Goal: Task Accomplishment & Management: Complete application form

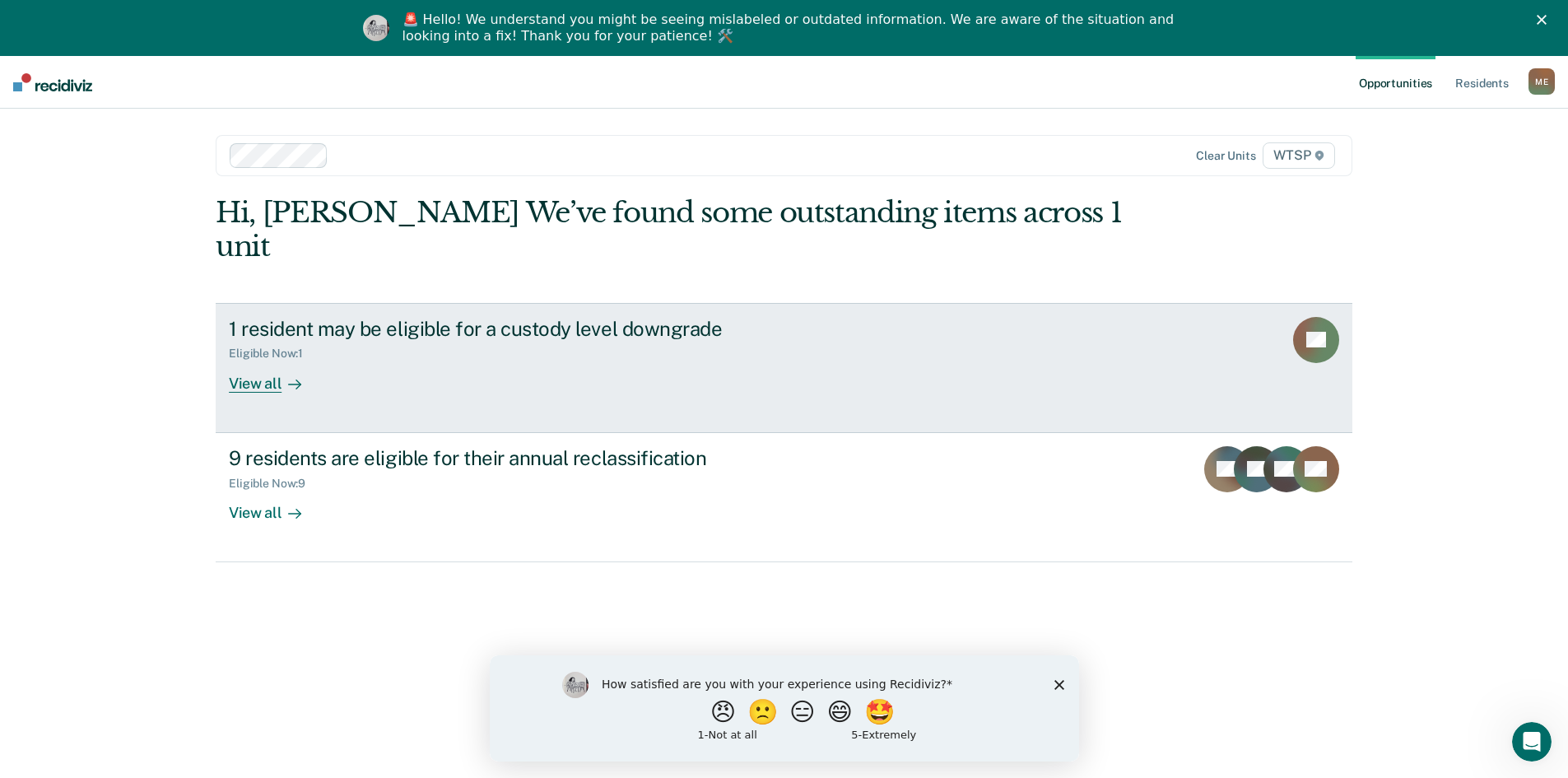
click at [264, 361] on div "View all" at bounding box center [275, 376] width 92 height 32
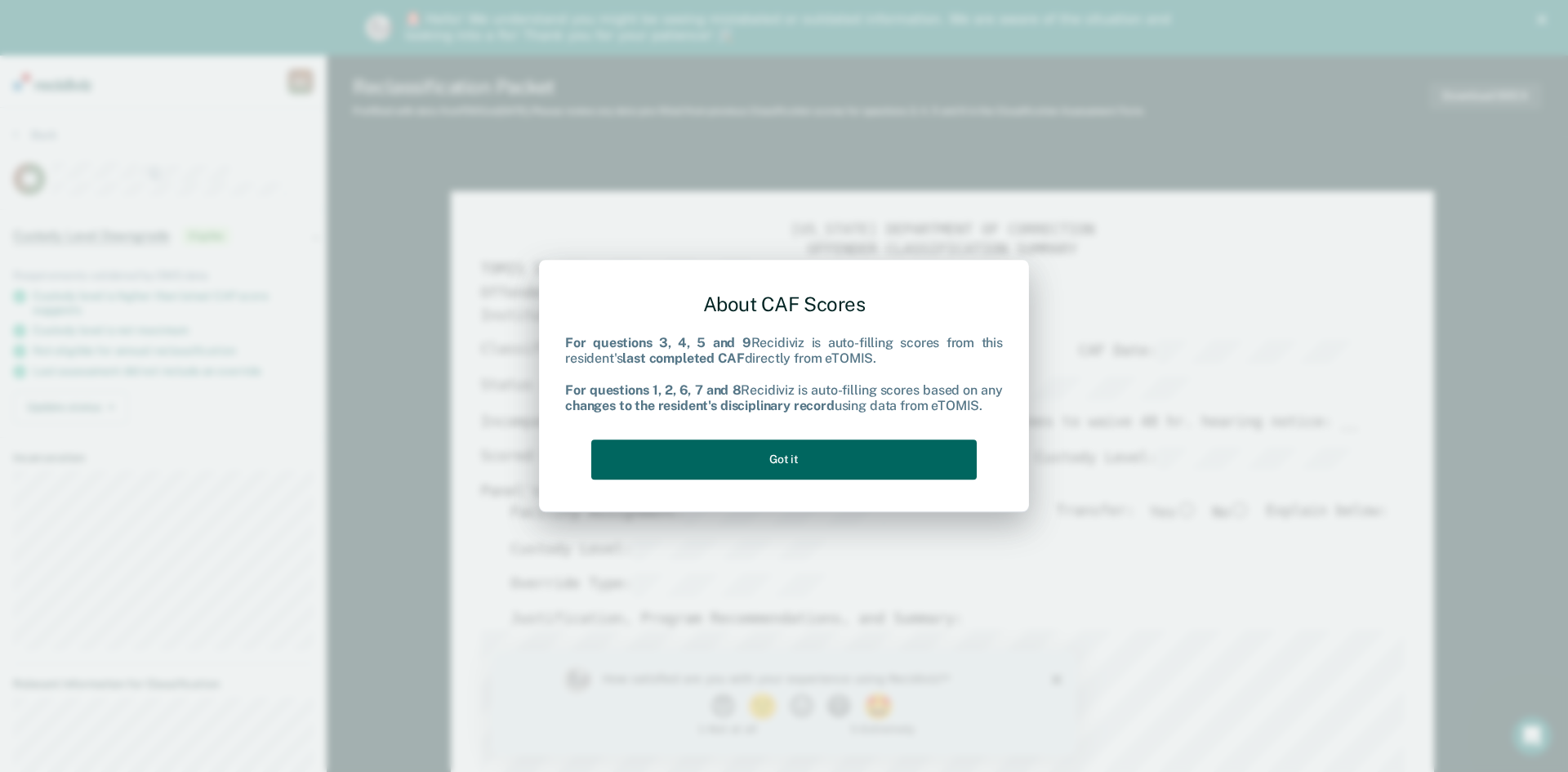
click at [759, 455] on button "Got it" at bounding box center [784, 459] width 386 height 40
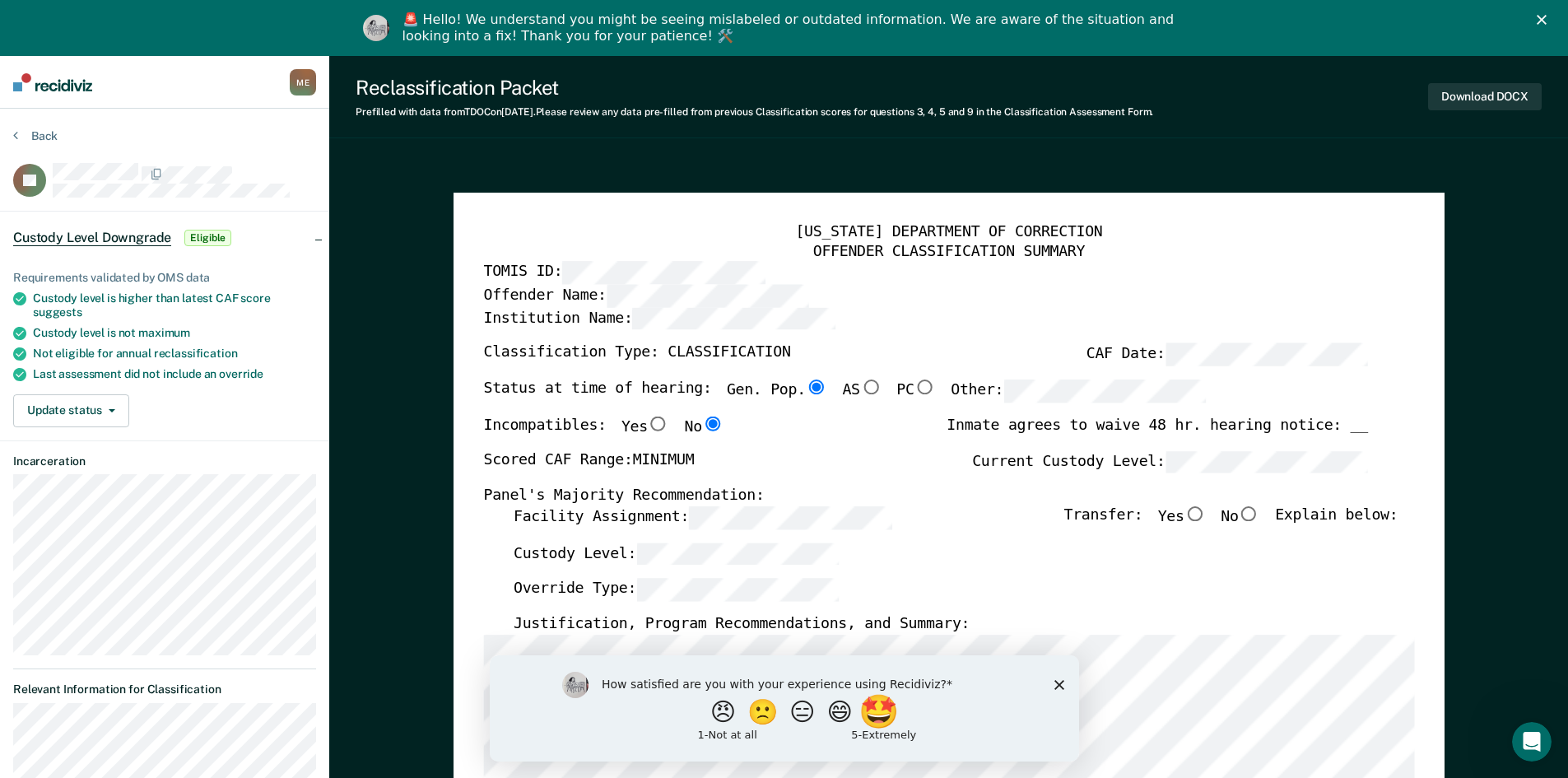
click at [890, 719] on button "🤩" at bounding box center [879, 711] width 44 height 33
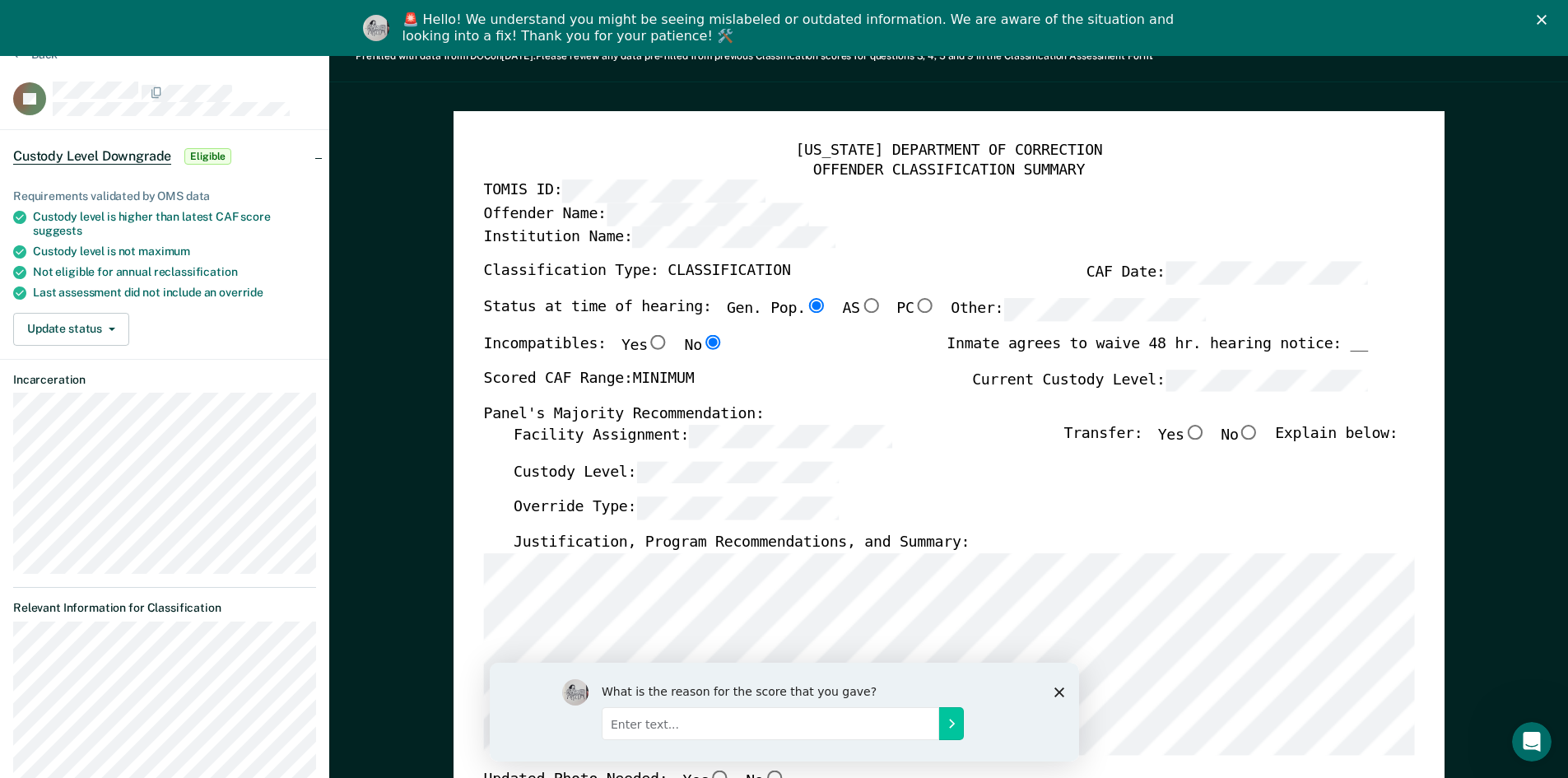
scroll to position [83, 0]
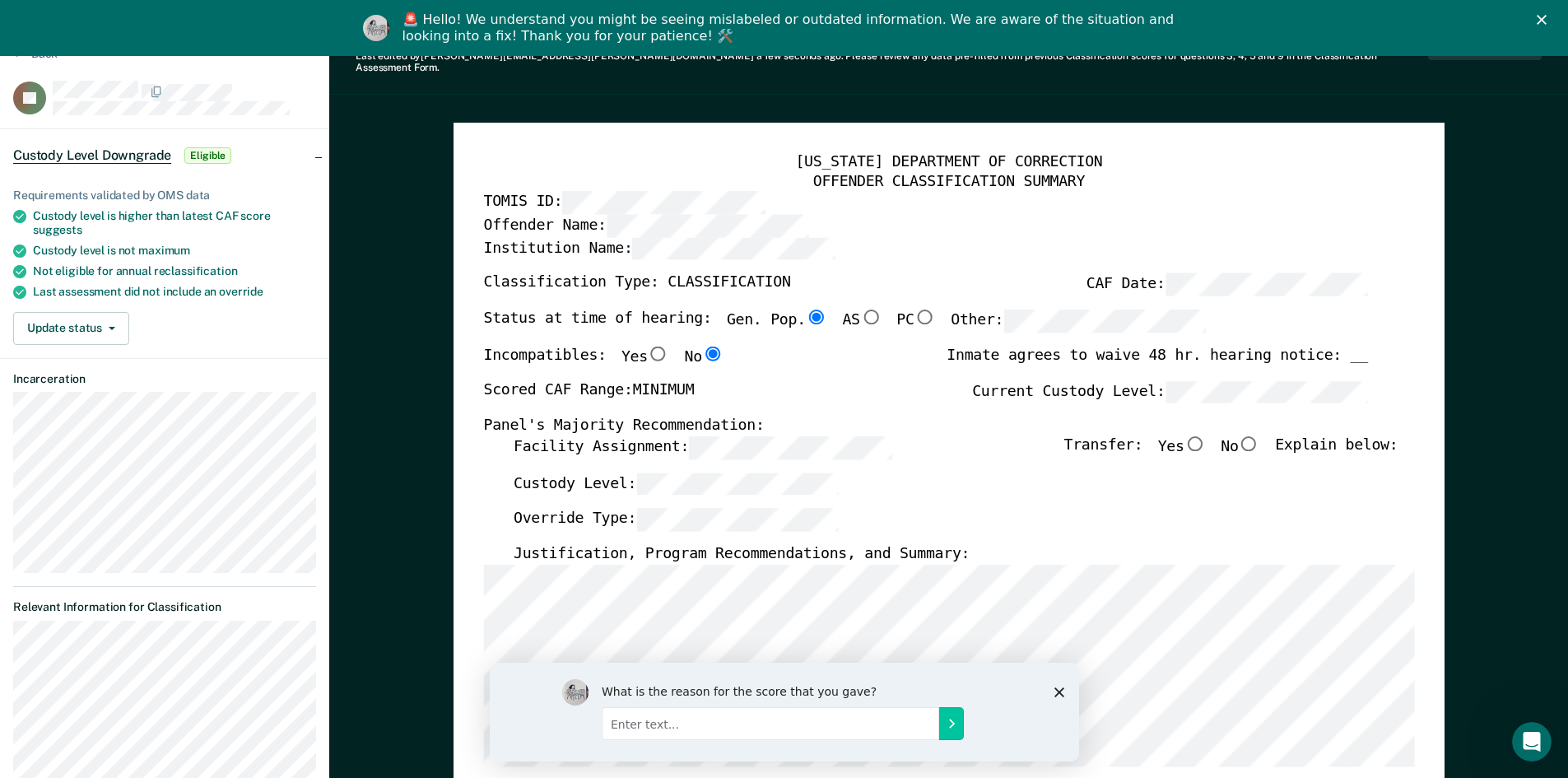
click at [1260, 435] on input "No" at bounding box center [1249, 442] width 22 height 15
type textarea "x"
radio input "true"
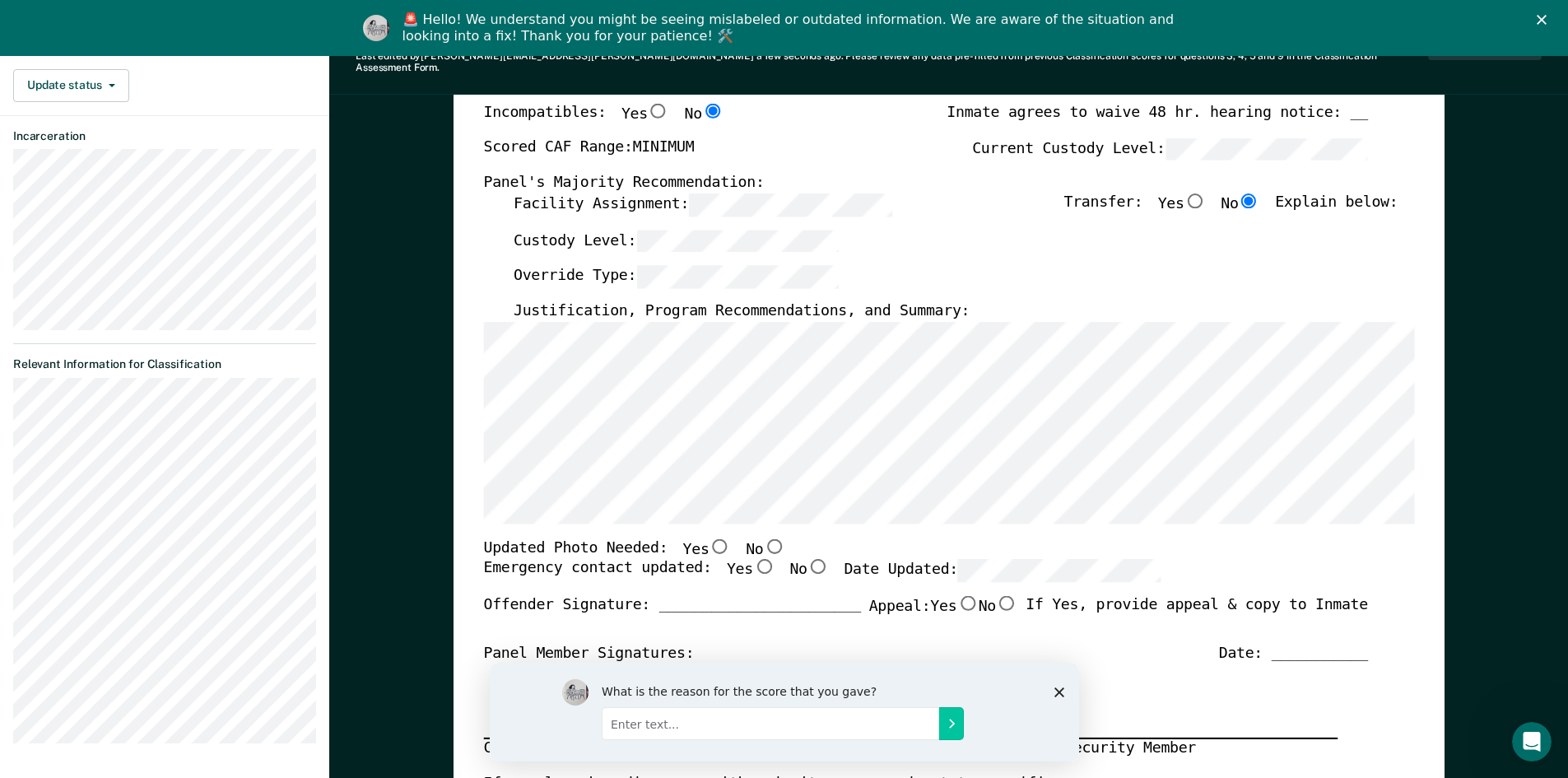
scroll to position [329, 0]
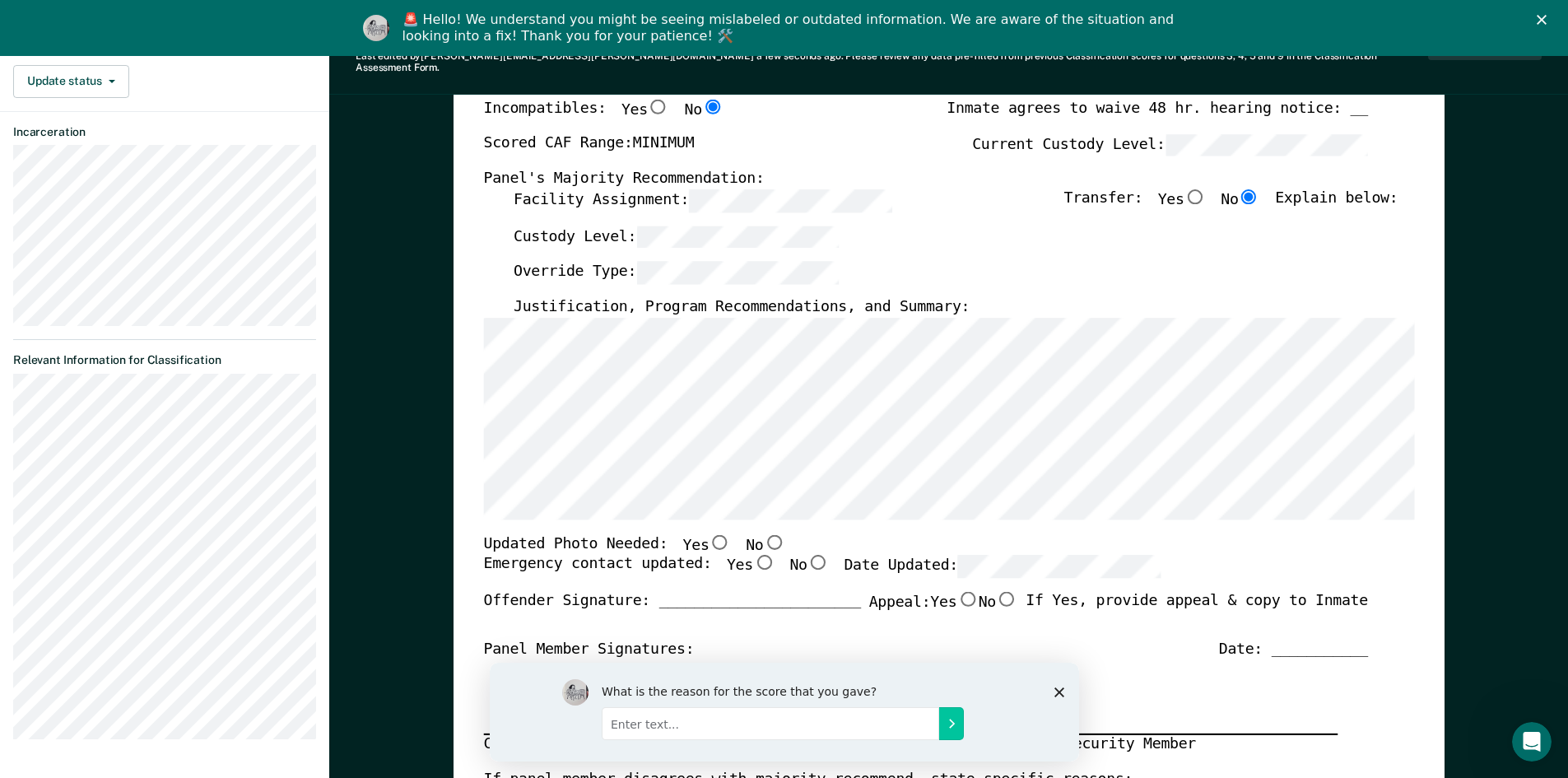
click at [763, 533] on input "No" at bounding box center [774, 540] width 22 height 15
type textarea "x"
radio input "true"
click at [753, 555] on input "Yes" at bounding box center [763, 562] width 22 height 15
type textarea "x"
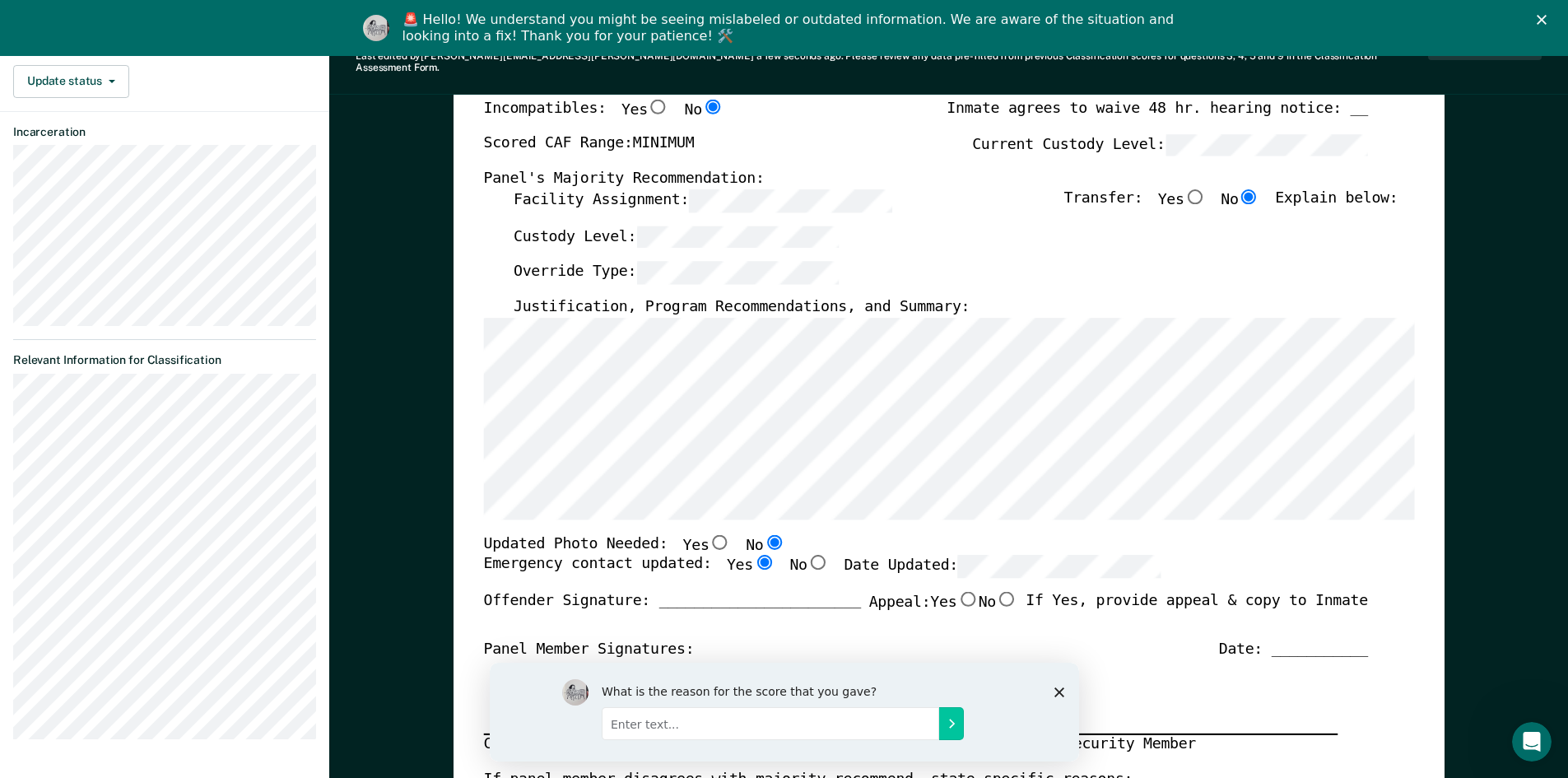
radio input "true"
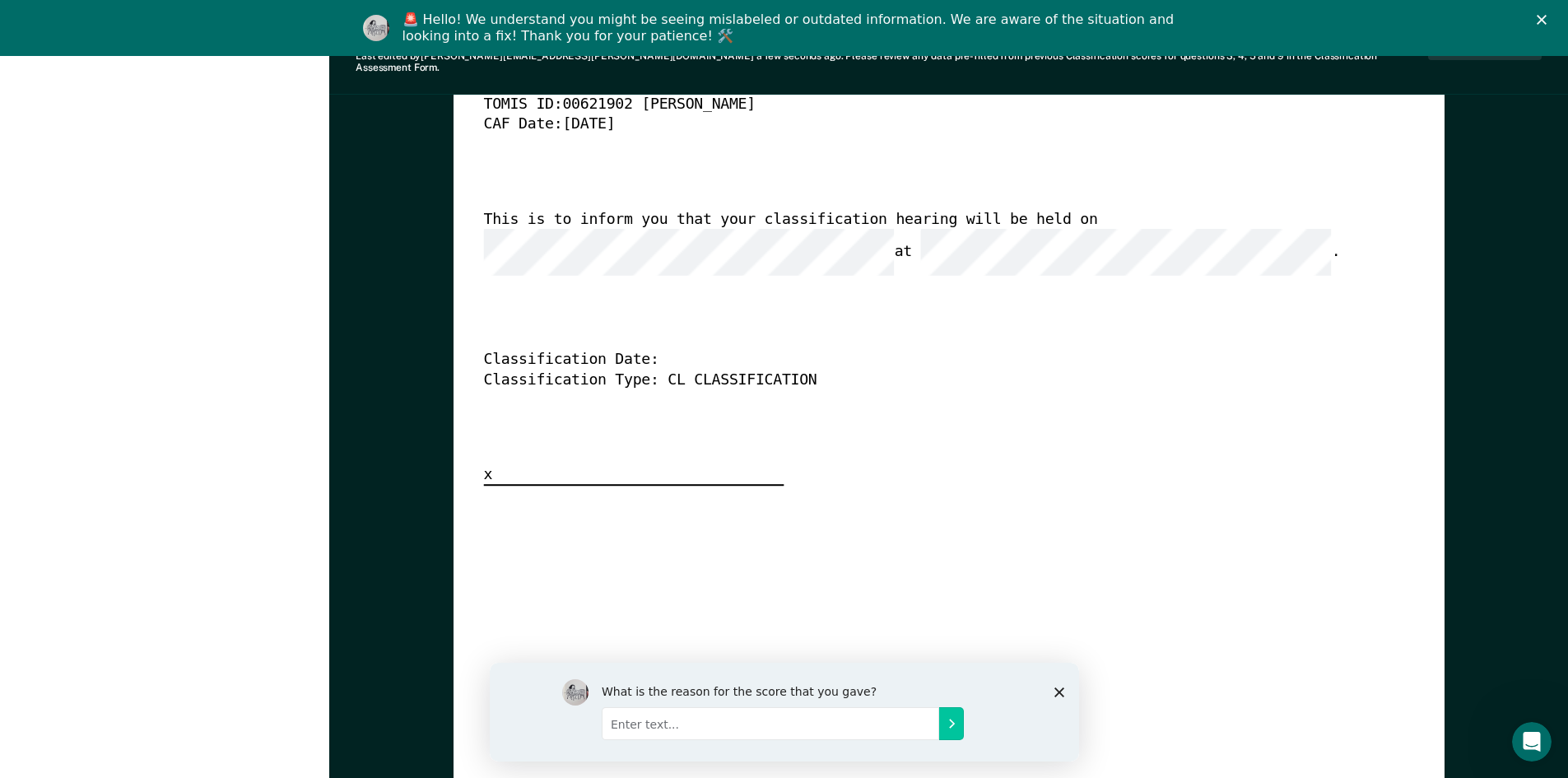
scroll to position [4362, 0]
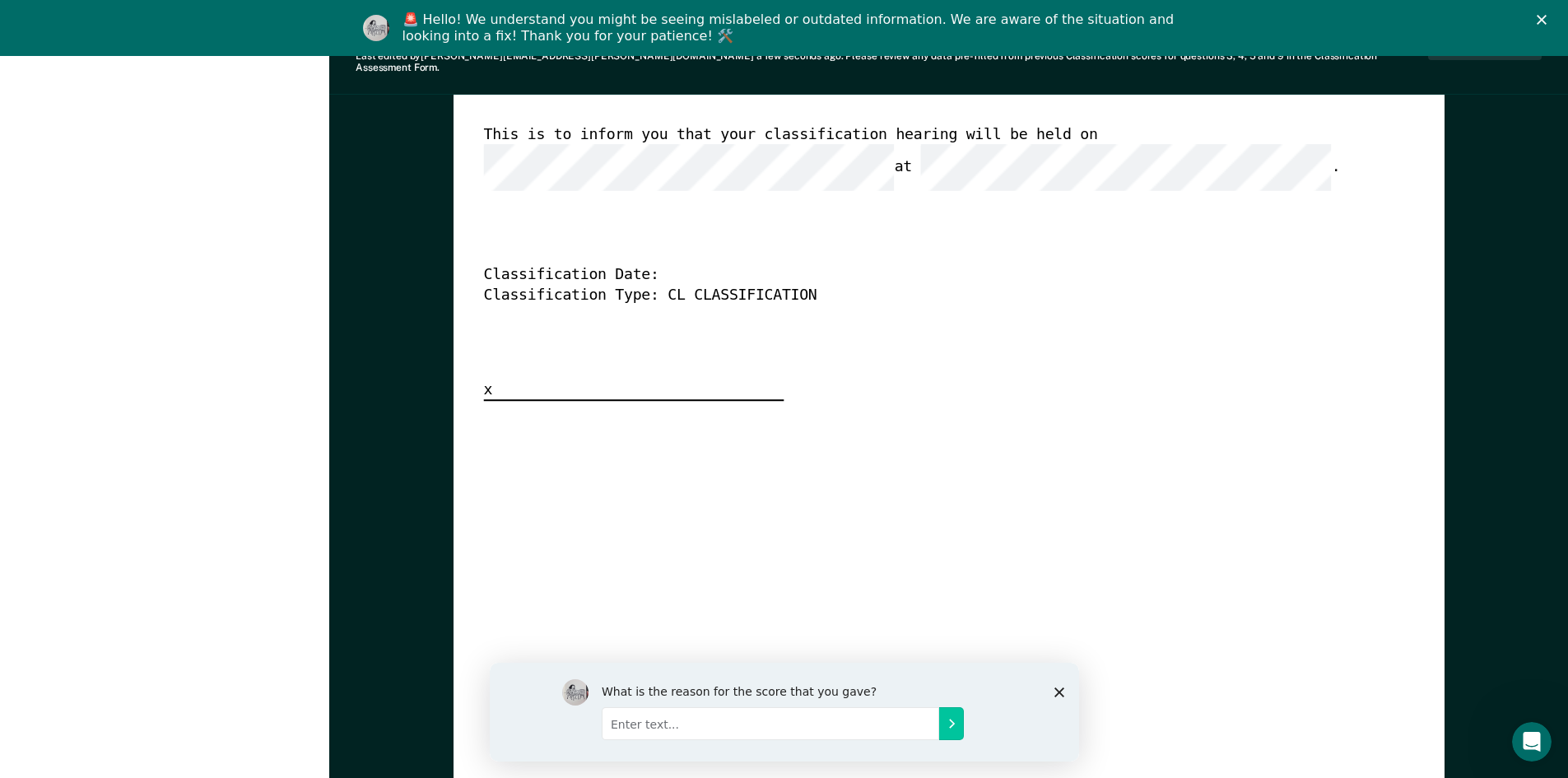
click at [1054, 684] on div "What is the reason for the score that you gave?" at bounding box center [784, 711] width 589 height 99
click at [1058, 696] on div "What is the reason for the score that you gave?" at bounding box center [784, 711] width 589 height 99
click at [1058, 689] on icon "Close survey" at bounding box center [1059, 692] width 10 height 10
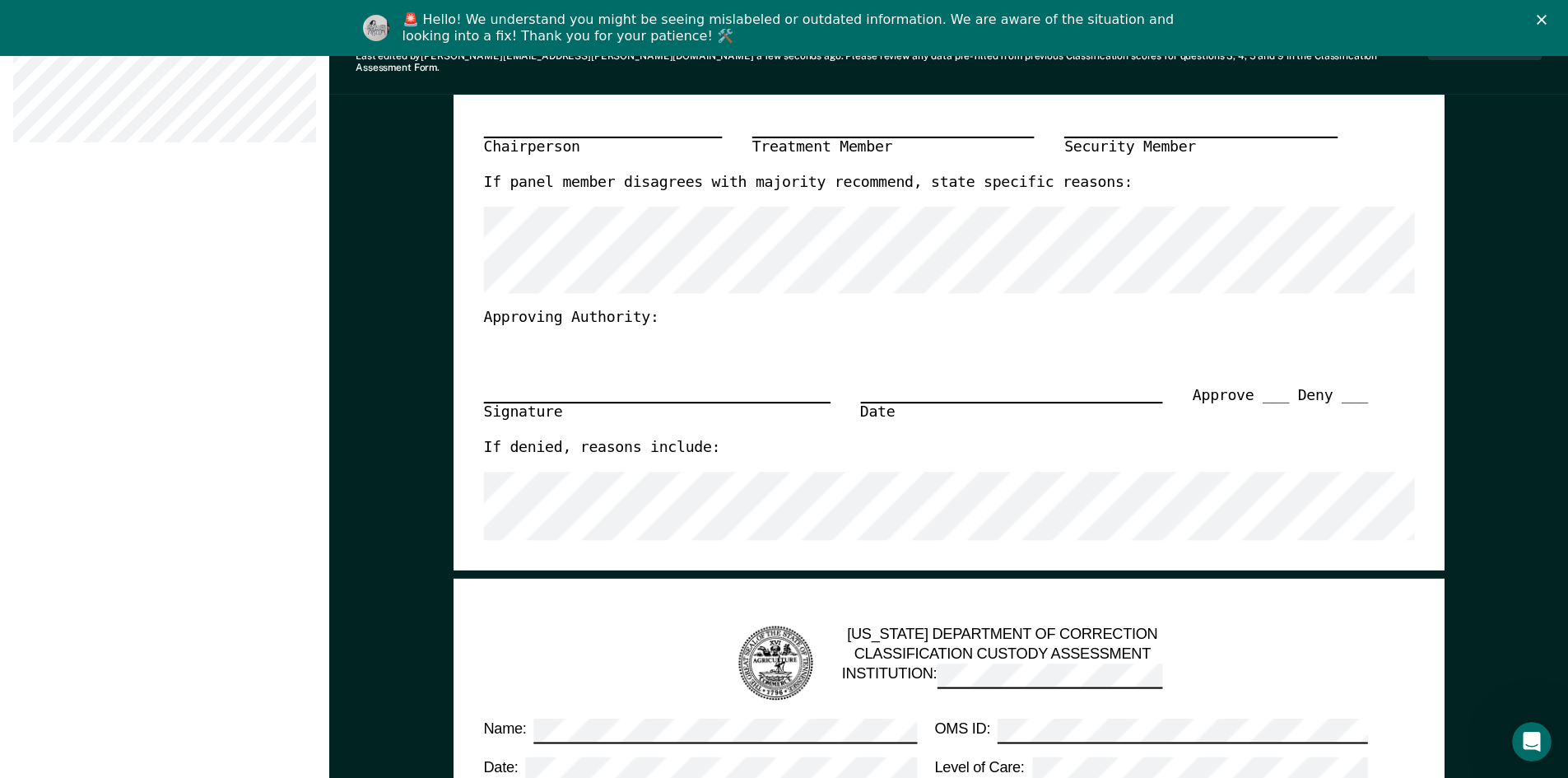
scroll to position [0, 0]
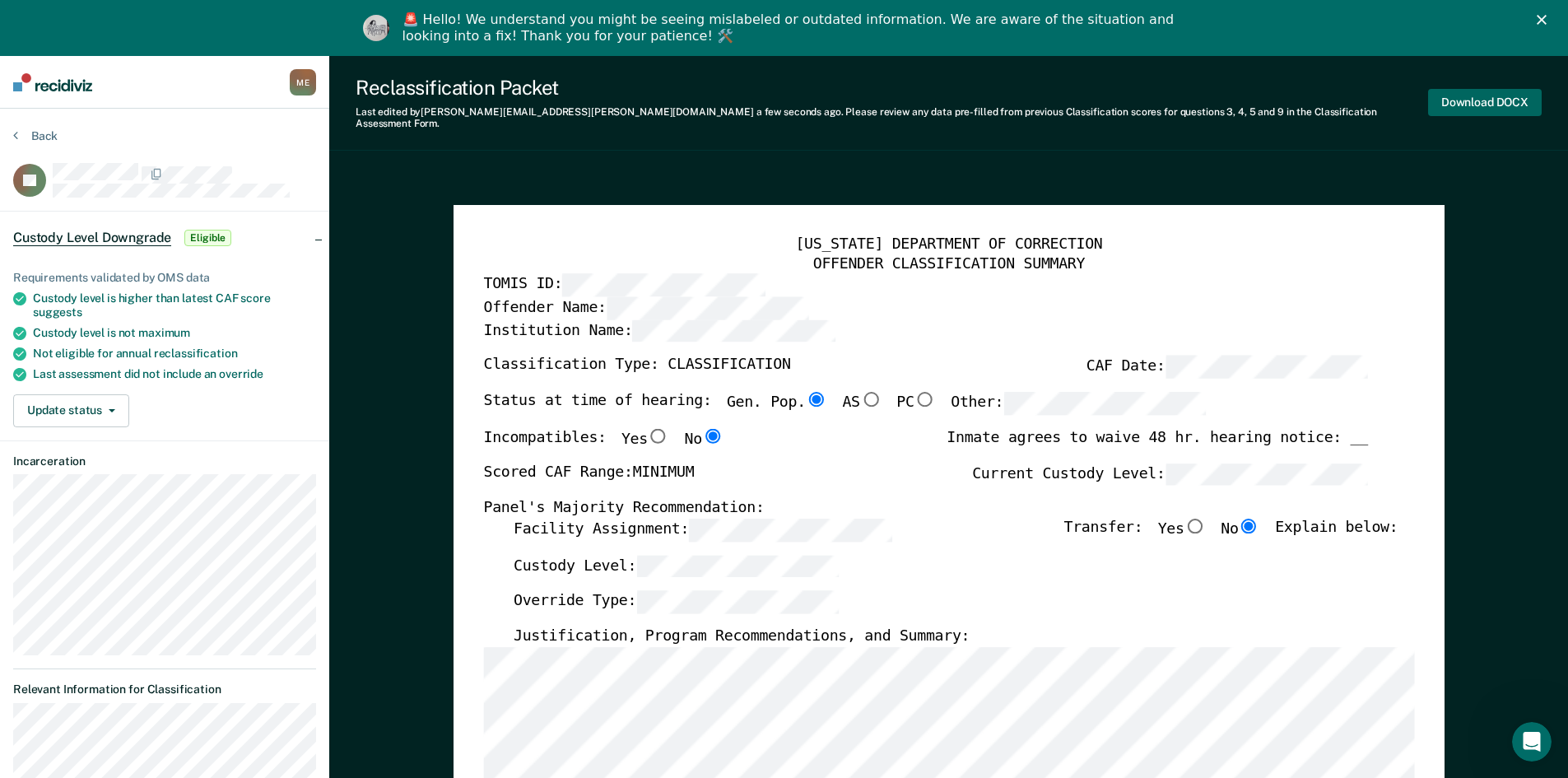
click at [1487, 99] on button "Download DOCX" at bounding box center [1485, 103] width 114 height 28
type textarea "x"
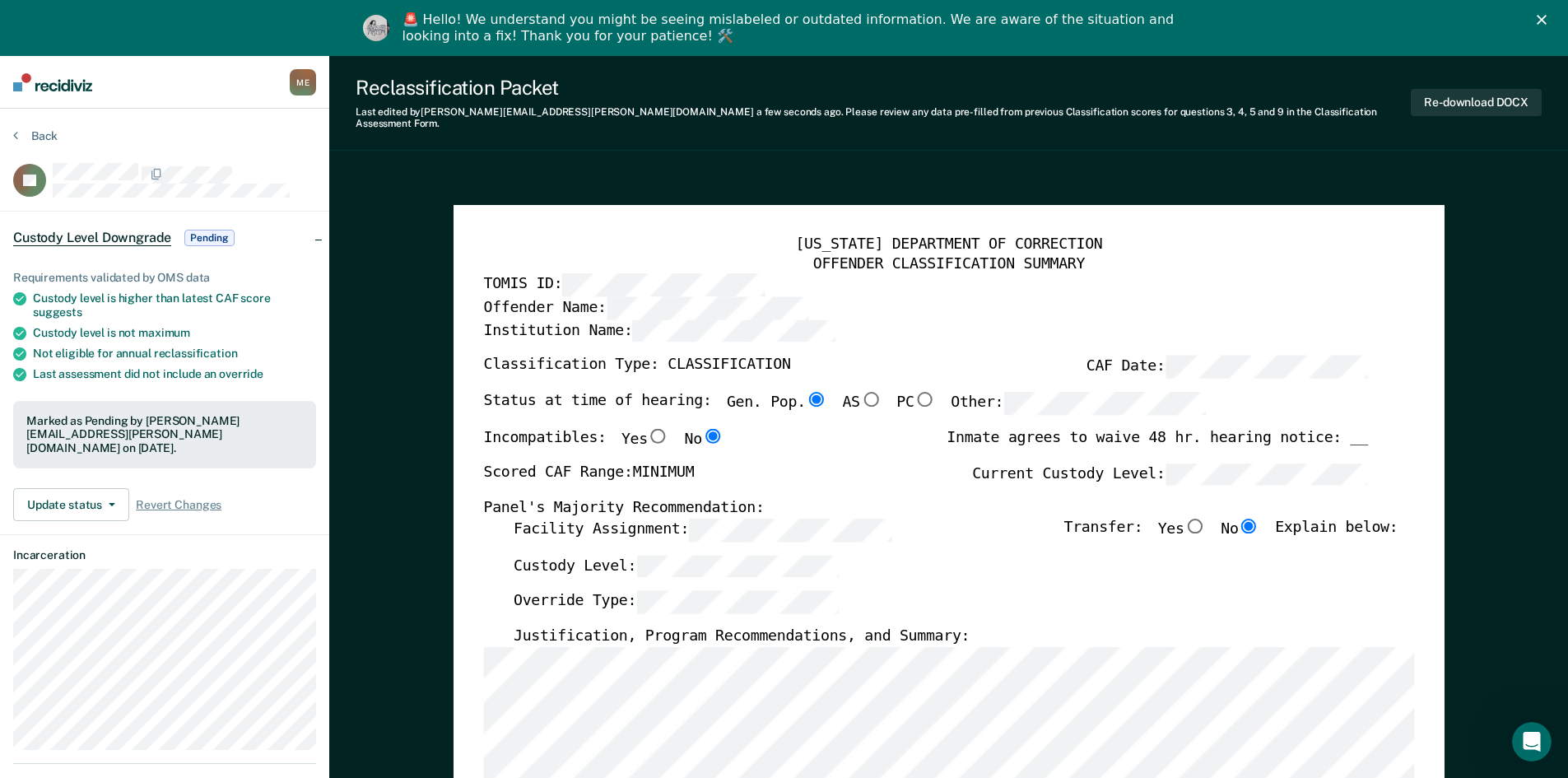
click at [1553, 13] on div "🚨 Hello! We understand you might be seeing mislabeled or outdated information. …" at bounding box center [784, 28] width 1568 height 43
click at [1481, 97] on button "Re-download DOCX" at bounding box center [1476, 103] width 131 height 28
click at [1547, 20] on icon "Close" at bounding box center [1542, 20] width 10 height 10
